Goal: Task Accomplishment & Management: Use online tool/utility

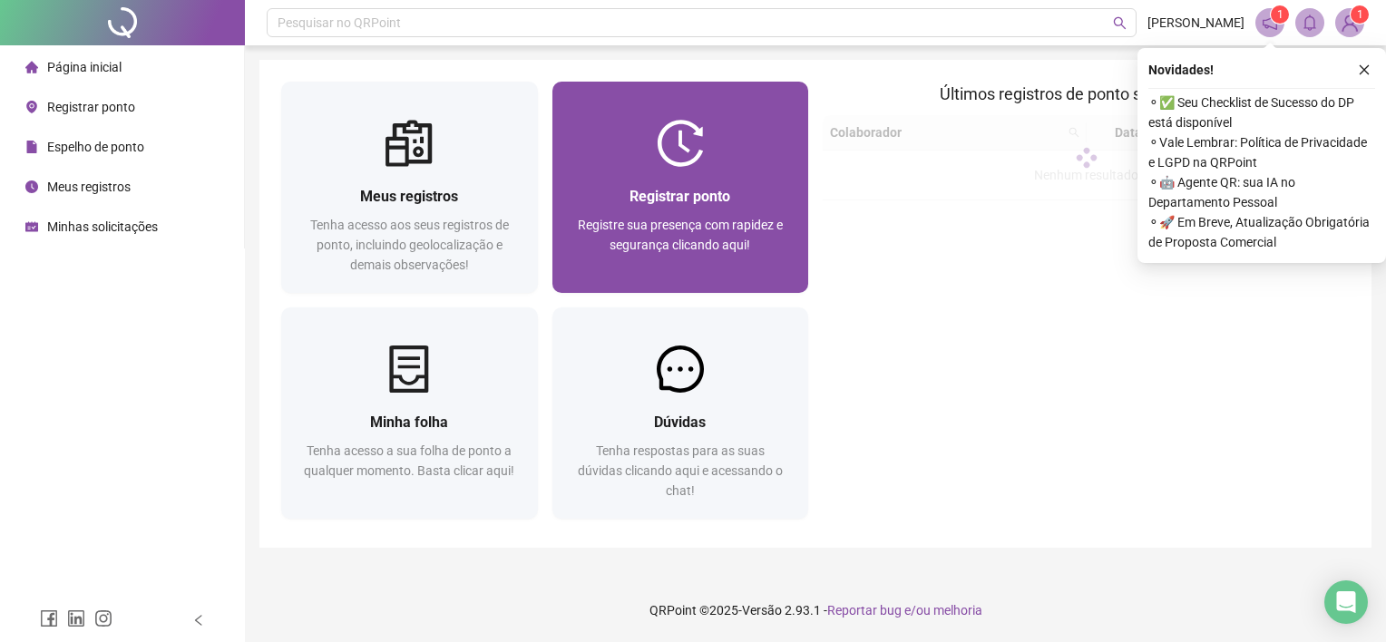
click at [765, 159] on div at bounding box center [680, 143] width 257 height 47
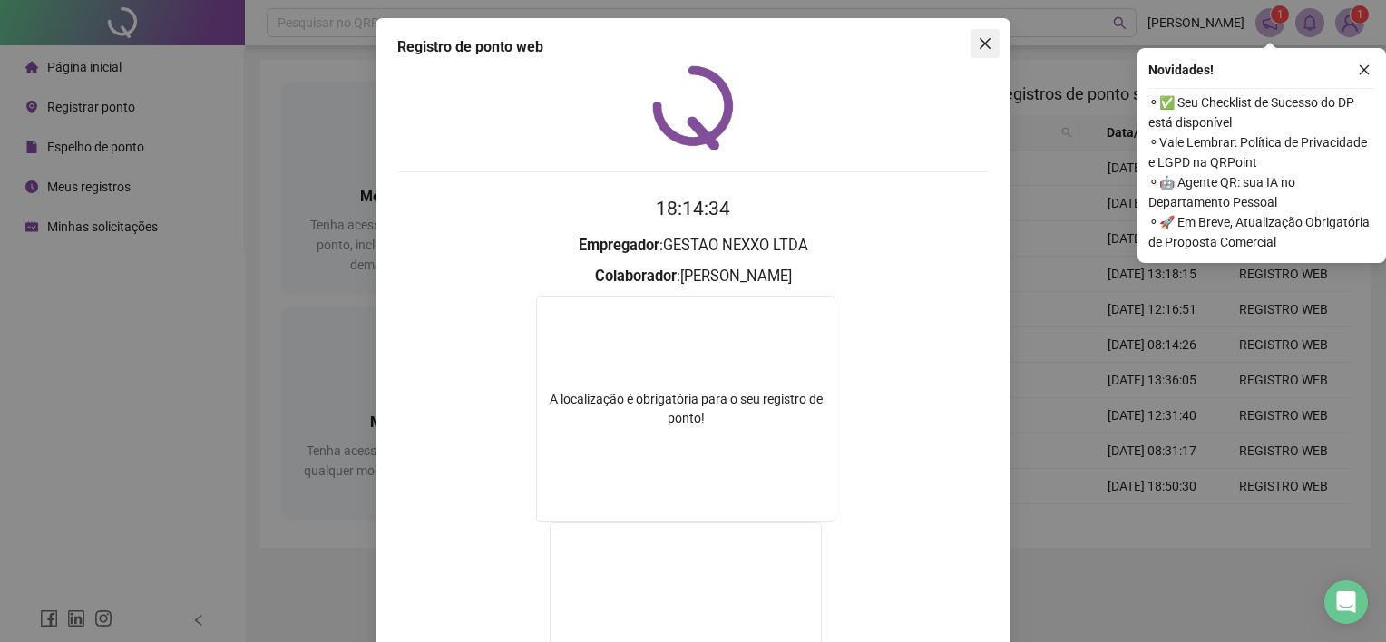
click at [979, 44] on icon "close" at bounding box center [984, 43] width 11 height 11
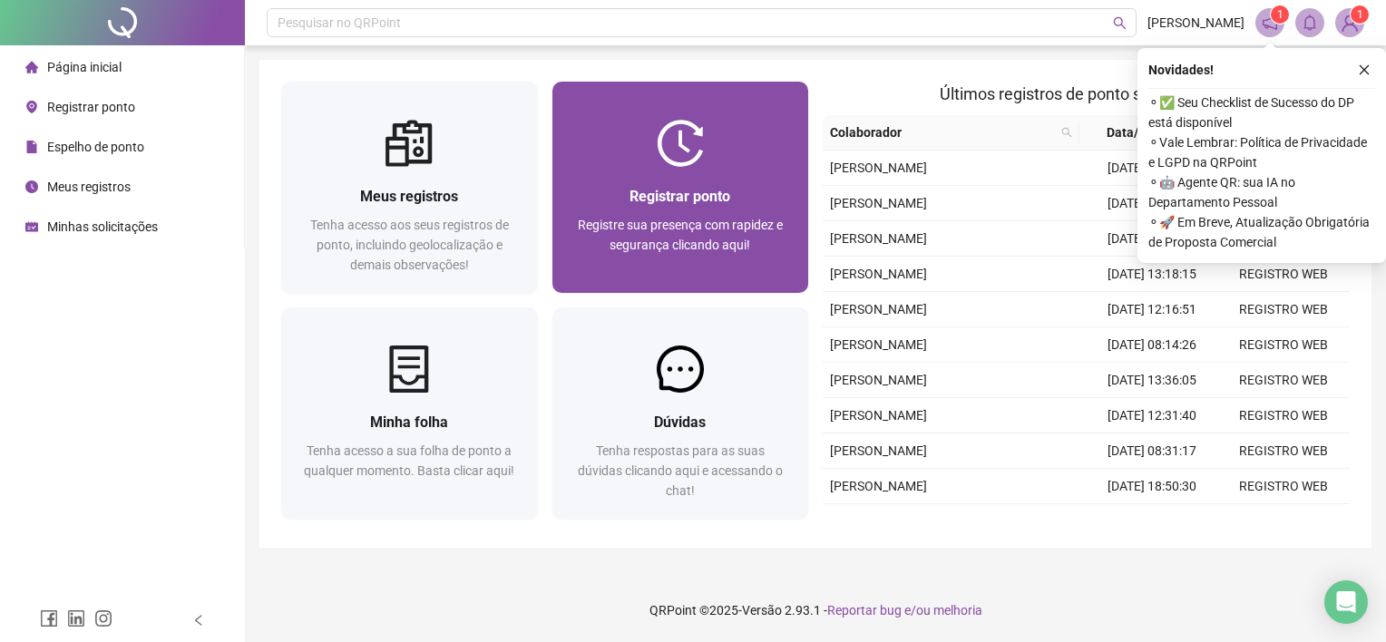
click at [702, 219] on span "Registre sua presença com rapidez e segurança clicando aqui!" at bounding box center [680, 235] width 205 height 34
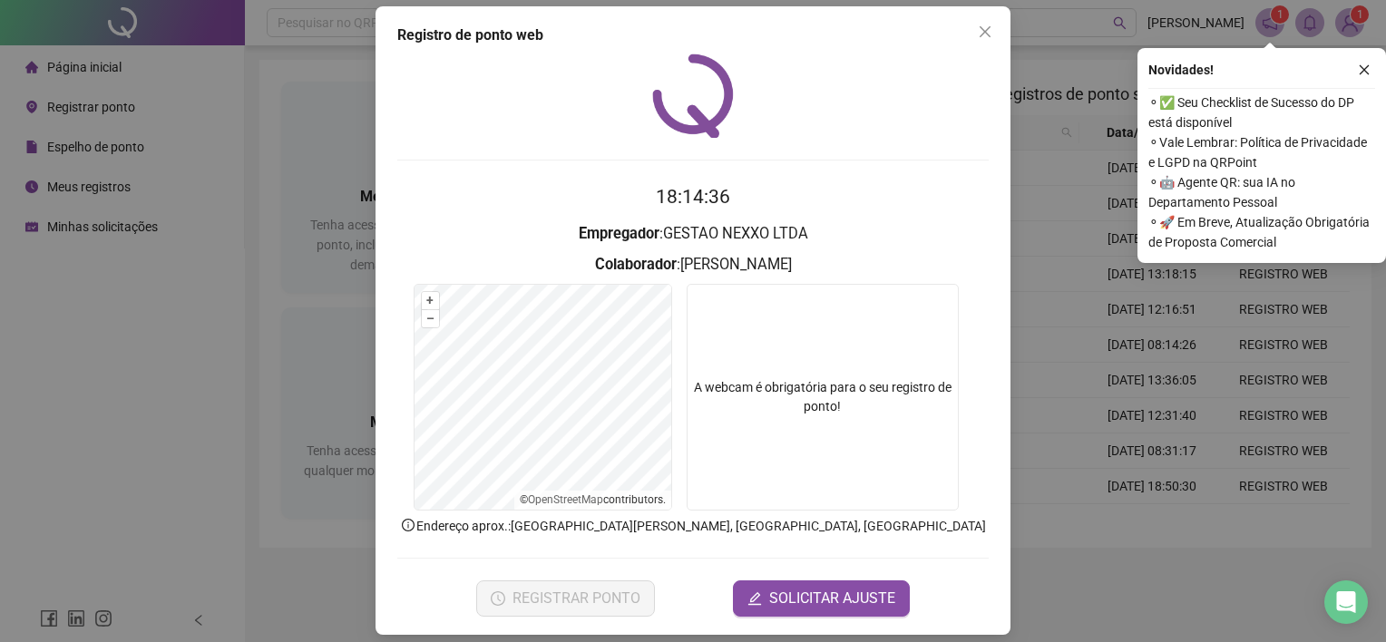
scroll to position [24, 0]
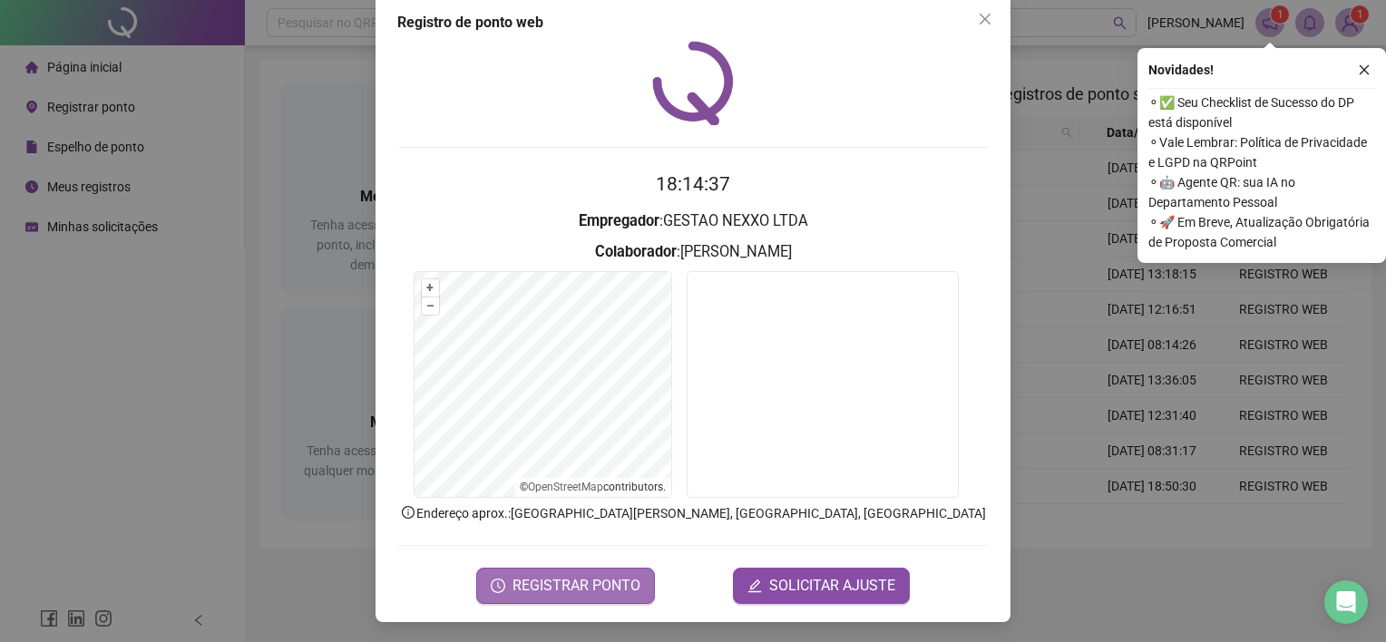
click at [609, 570] on button "REGISTRAR PONTO" at bounding box center [565, 586] width 179 height 36
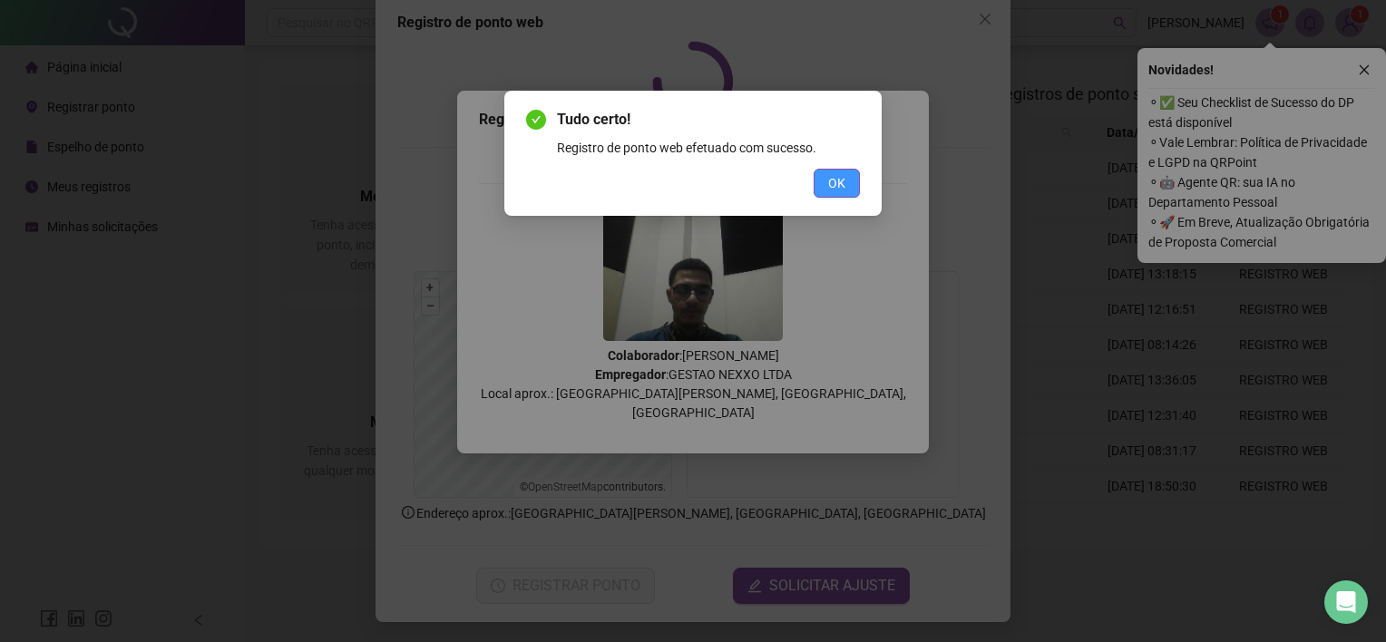
click at [828, 181] on span "OK" at bounding box center [836, 183] width 17 height 20
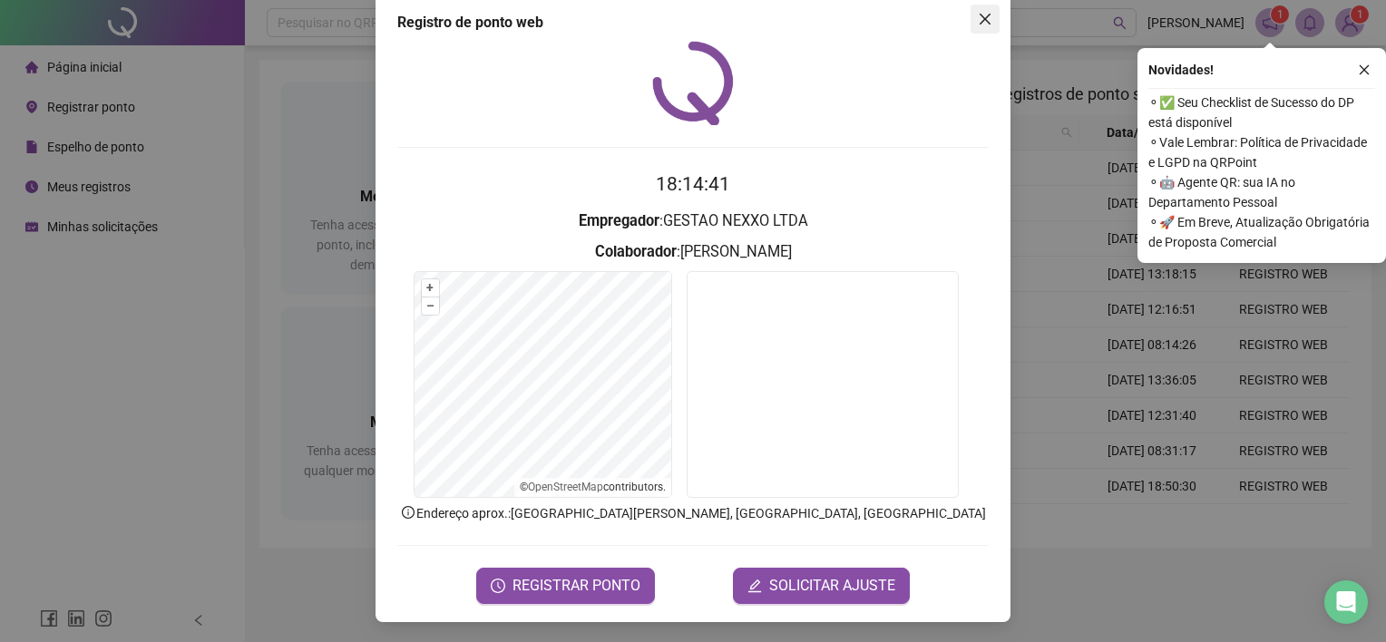
click at [987, 17] on span "Close" at bounding box center [984, 19] width 29 height 15
